Goal: Transaction & Acquisition: Purchase product/service

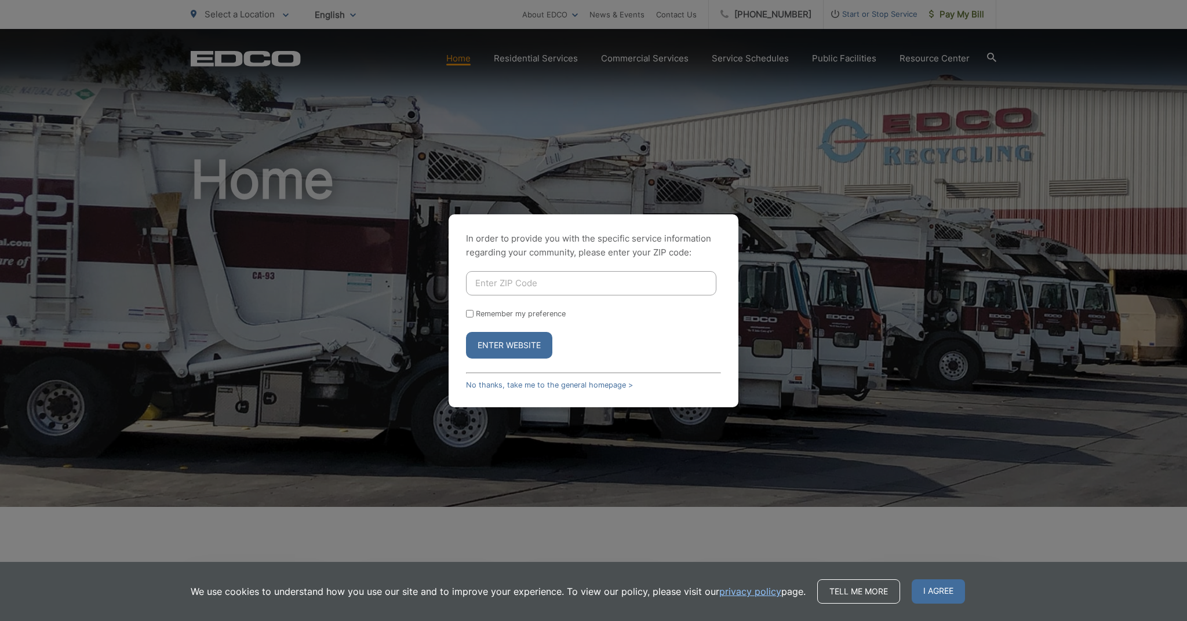
click at [507, 289] on input "Enter ZIP Code" at bounding box center [591, 283] width 250 height 24
type input "92019"
click at [470, 312] on input "Remember my preference" at bounding box center [470, 314] width 8 height 8
checkbox input "true"
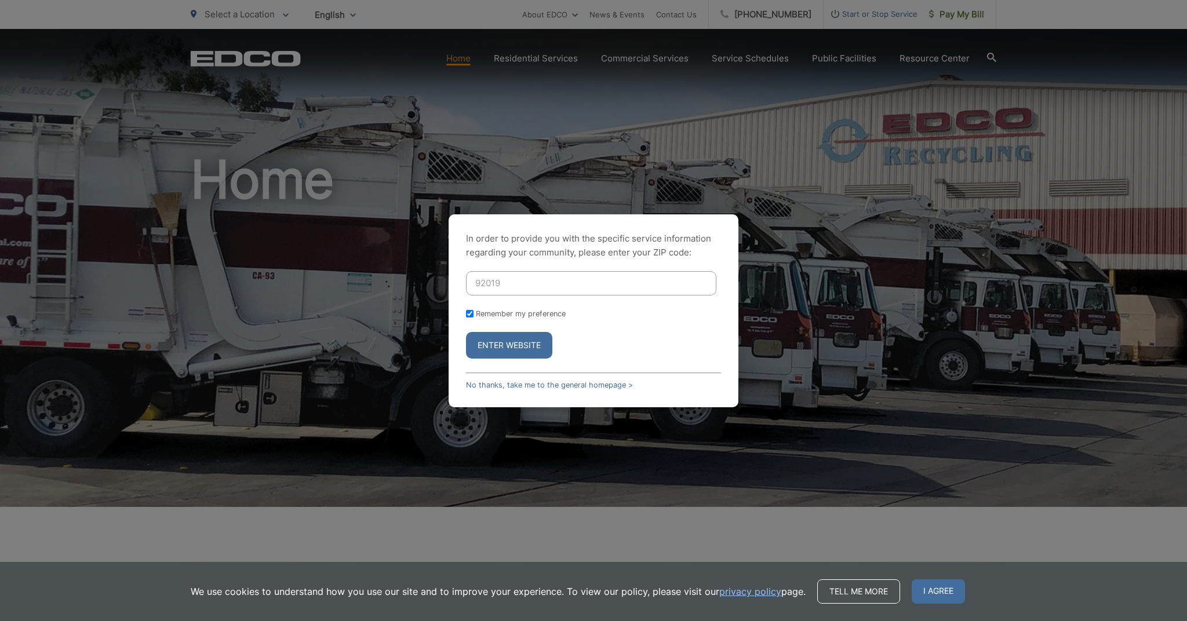
click at [484, 342] on button "Enter Website" at bounding box center [509, 345] width 86 height 27
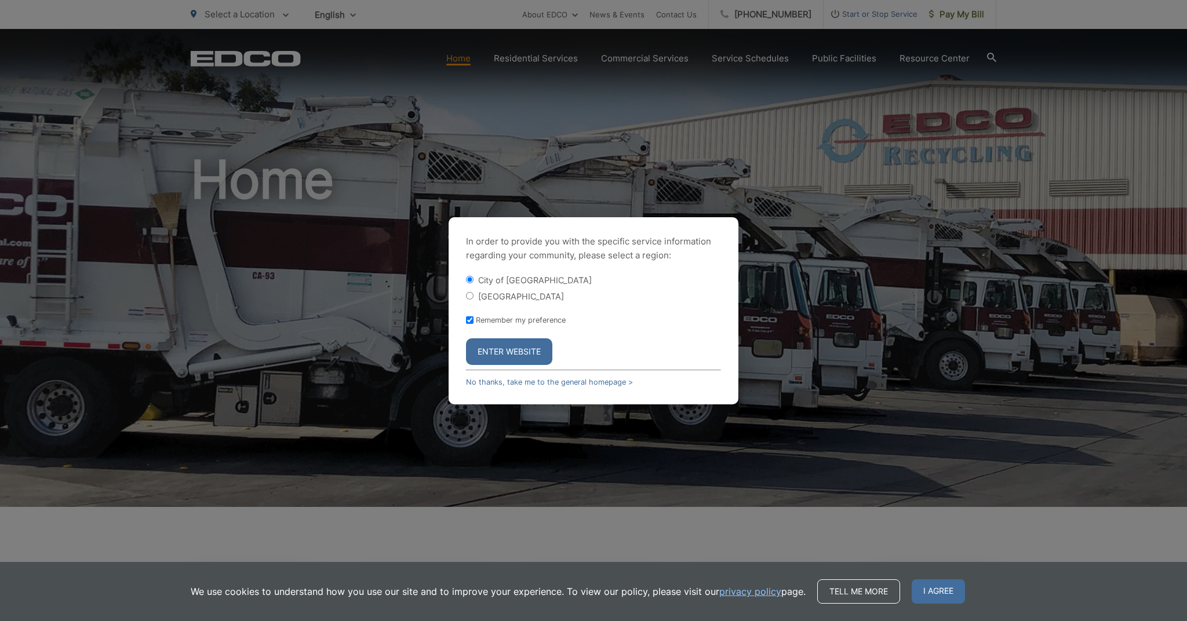
click at [508, 353] on button "Enter Website" at bounding box center [509, 352] width 86 height 27
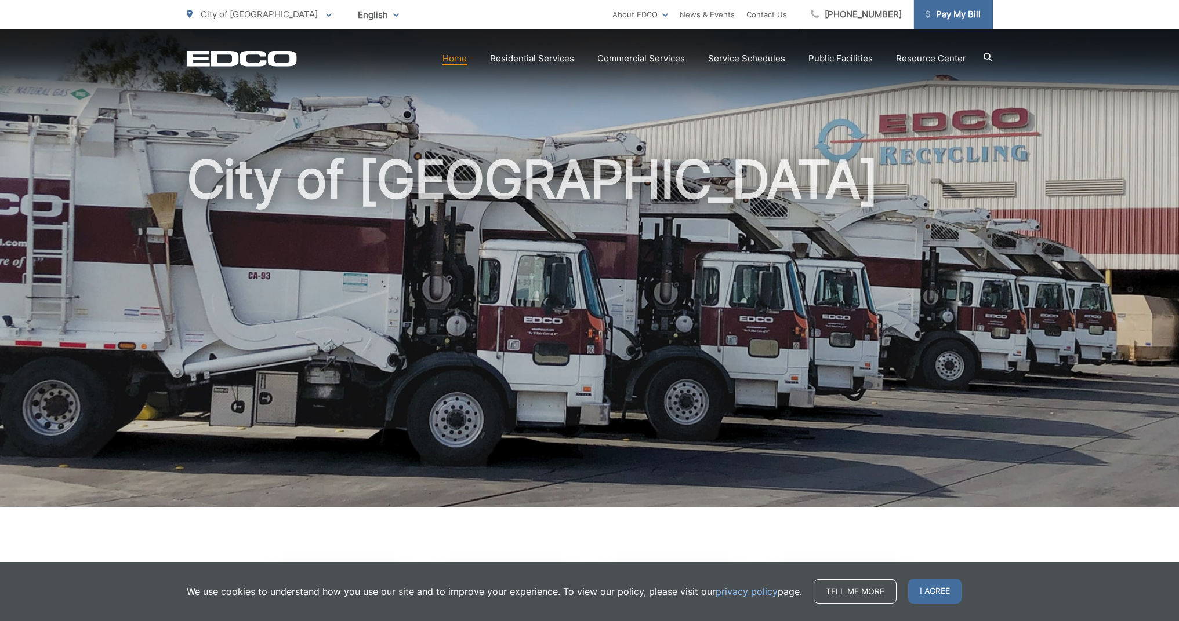
click at [958, 13] on span "Pay My Bill" at bounding box center [952, 15] width 55 height 14
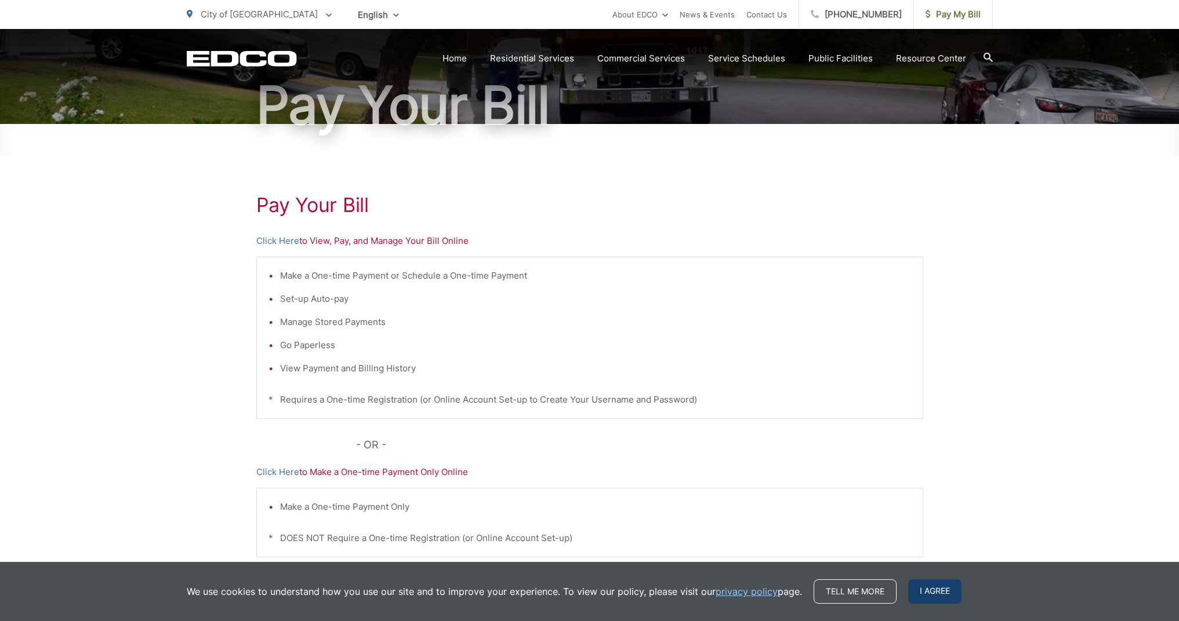
scroll to position [110, 0]
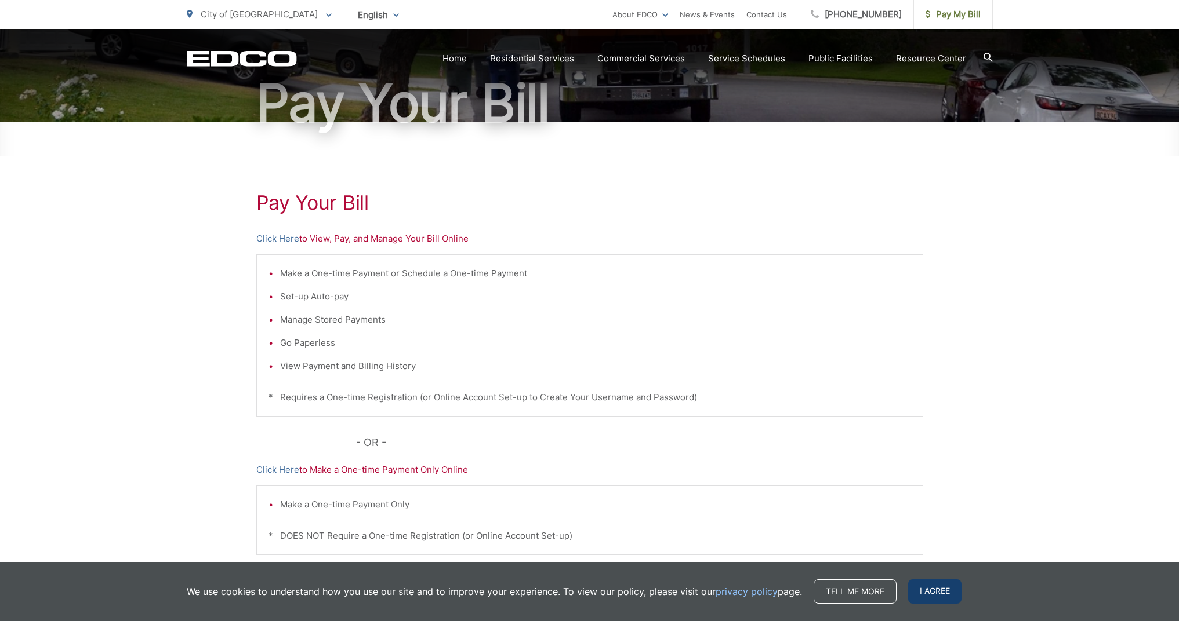
click at [935, 590] on span "I agree" at bounding box center [934, 592] width 53 height 24
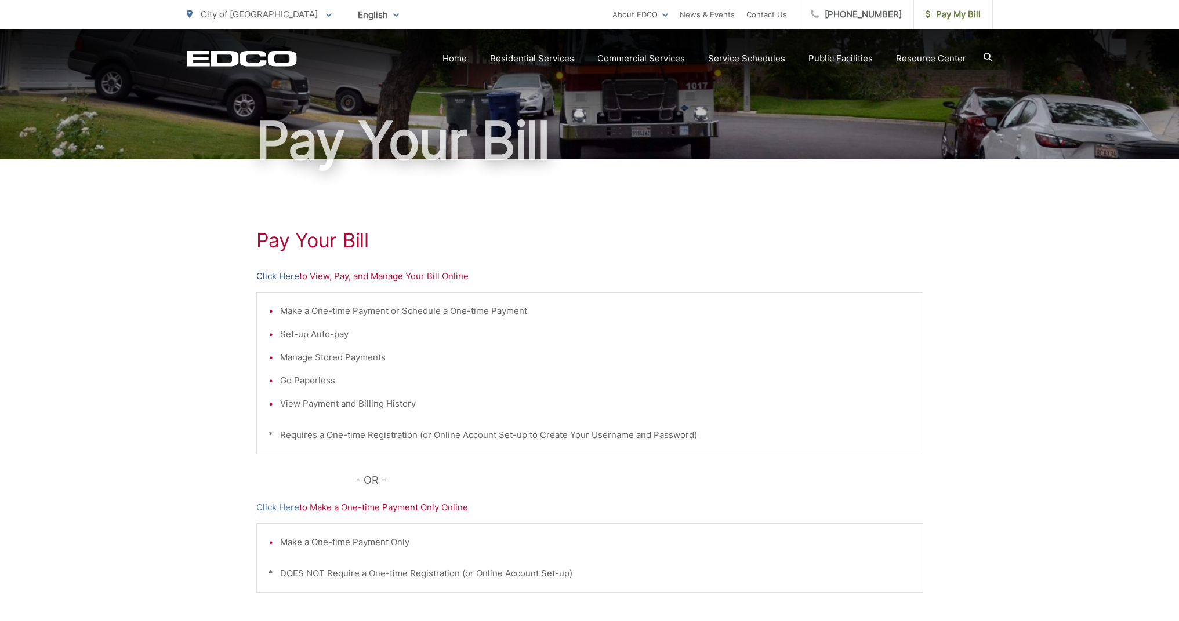
scroll to position [70, 1]
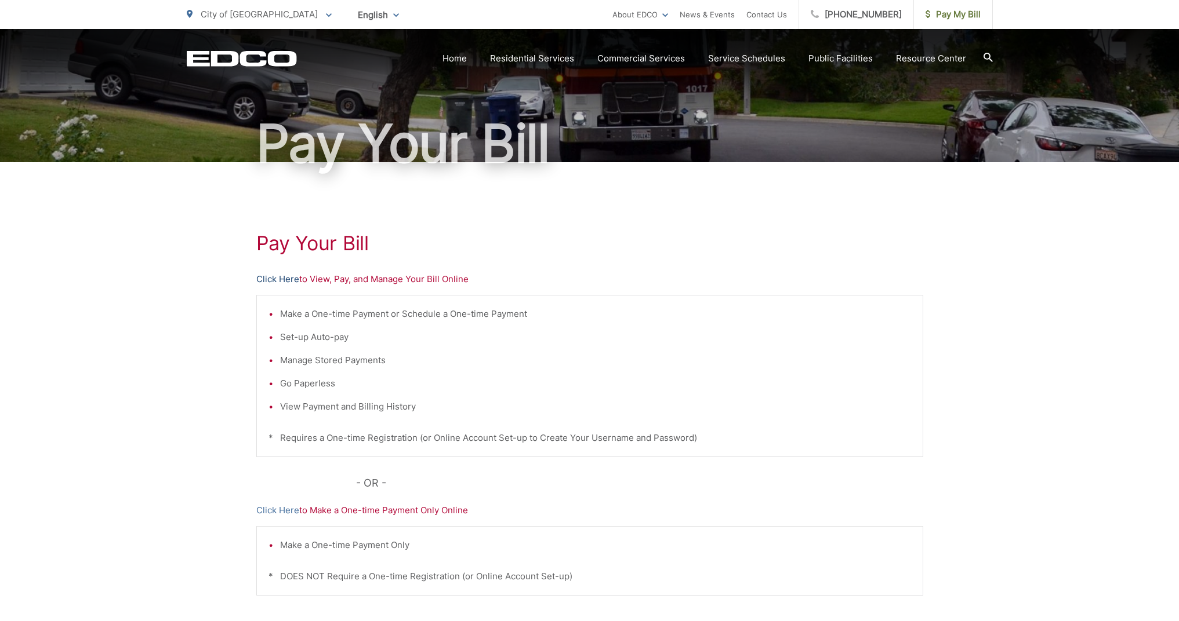
click at [272, 274] on link "Click Here" at bounding box center [277, 279] width 43 height 14
